Goal: Transaction & Acquisition: Book appointment/travel/reservation

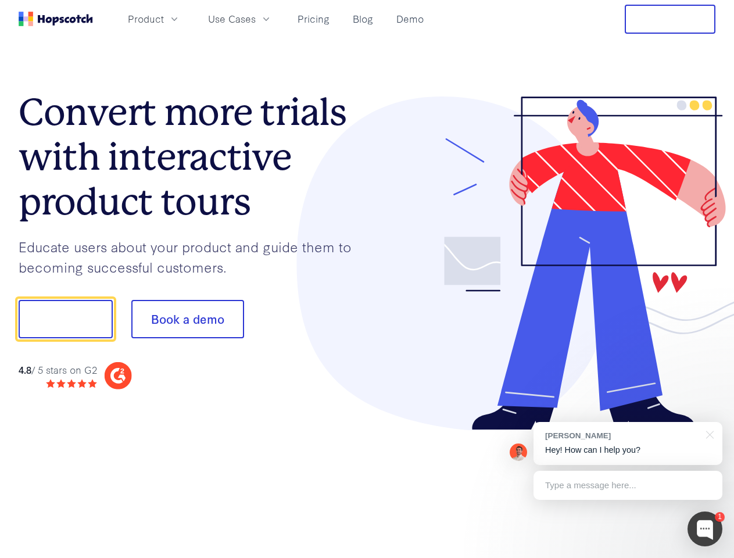
click at [367, 279] on div at bounding box center [541, 264] width 349 height 334
click at [164, 19] on span "Product" at bounding box center [146, 19] width 36 height 15
click at [256, 19] on span "Use Cases" at bounding box center [232, 19] width 48 height 15
click at [670, 19] on button "Free Trial" at bounding box center [670, 19] width 91 height 29
click at [65, 319] on button "Show me!" at bounding box center [66, 319] width 94 height 38
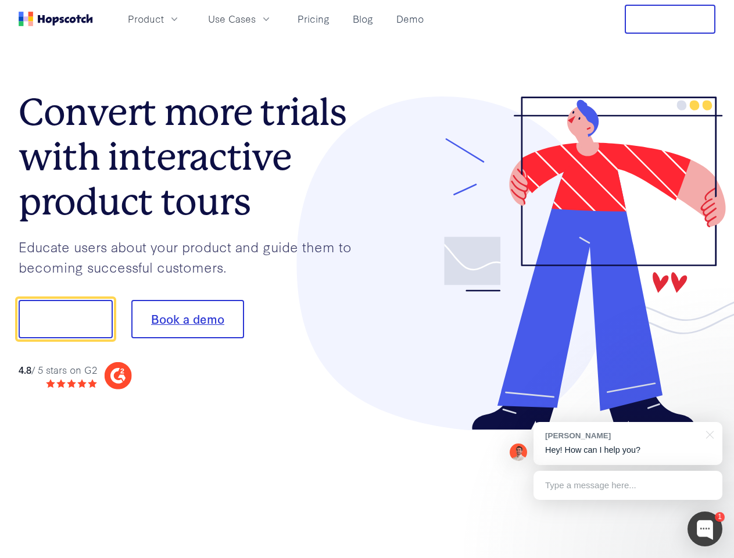
click at [187, 319] on button "Book a demo" at bounding box center [187, 319] width 113 height 38
click at [705, 529] on div at bounding box center [705, 529] width 35 height 35
click at [628, 444] on div "[PERSON_NAME] Hey! How can I help you?" at bounding box center [628, 443] width 189 height 43
click at [708, 434] on div at bounding box center [708, 434] width 29 height 24
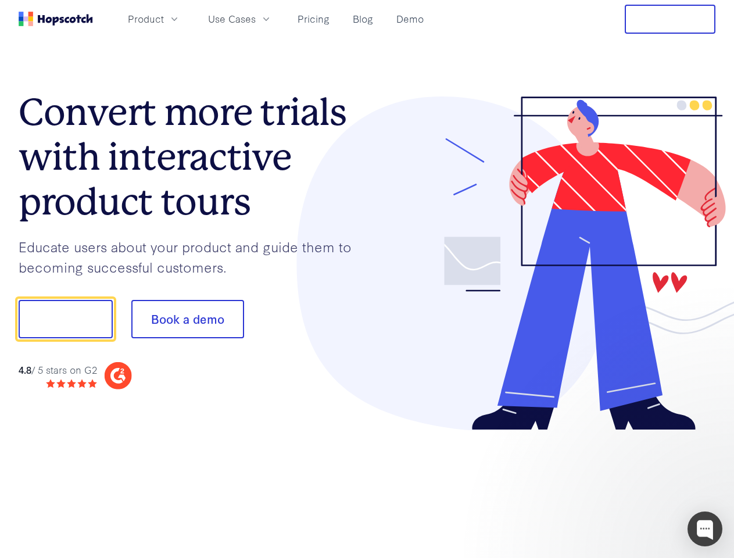
click at [628, 486] on div at bounding box center [614, 396] width 218 height 232
